Goal: Task Accomplishment & Management: Manage account settings

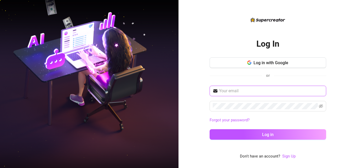
click at [247, 92] on input "text" at bounding box center [271, 91] width 104 height 6
type input "[EMAIL_ADDRESS][DOMAIN_NAME]"
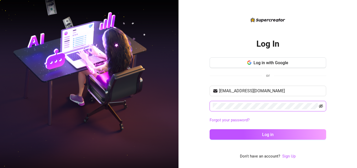
click at [321, 108] on icon "eye-invisible" at bounding box center [321, 106] width 4 height 4
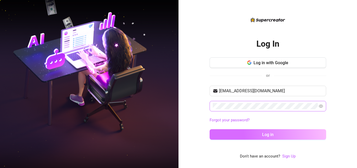
click at [301, 135] on button "Log in" at bounding box center [268, 134] width 117 height 10
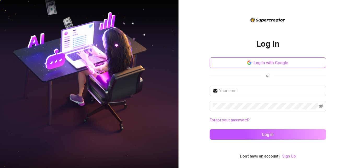
click at [280, 65] on button "Log in with Google" at bounding box center [268, 62] width 117 height 10
